Goal: Task Accomplishment & Management: Manage account settings

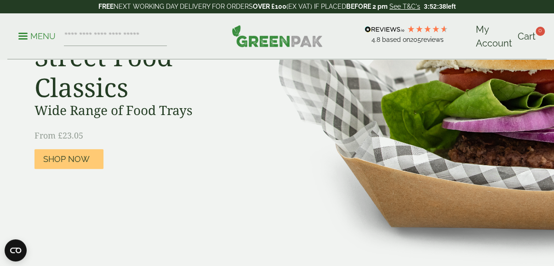
scroll to position [153, 0]
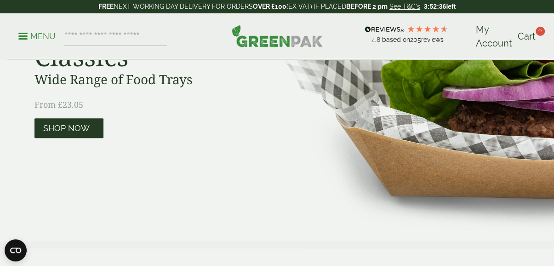
click at [63, 126] on span "Shop Now" at bounding box center [66, 128] width 46 height 10
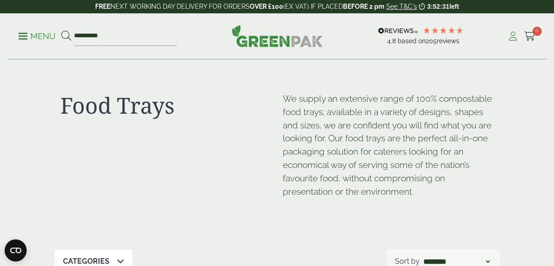
click at [512, 37] on icon at bounding box center [514, 36] width 12 height 9
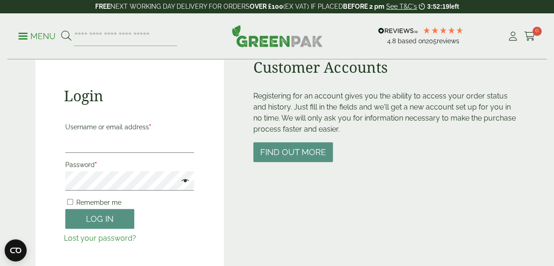
scroll to position [92, 0]
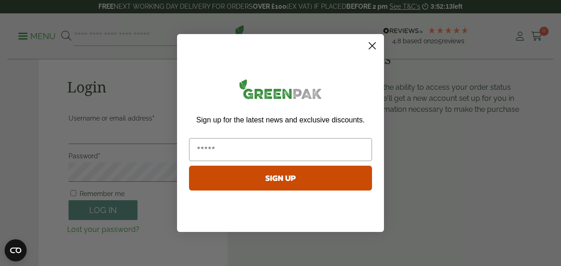
click at [374, 45] on circle "Close dialog" at bounding box center [372, 45] width 15 height 15
